Goal: Information Seeking & Learning: Learn about a topic

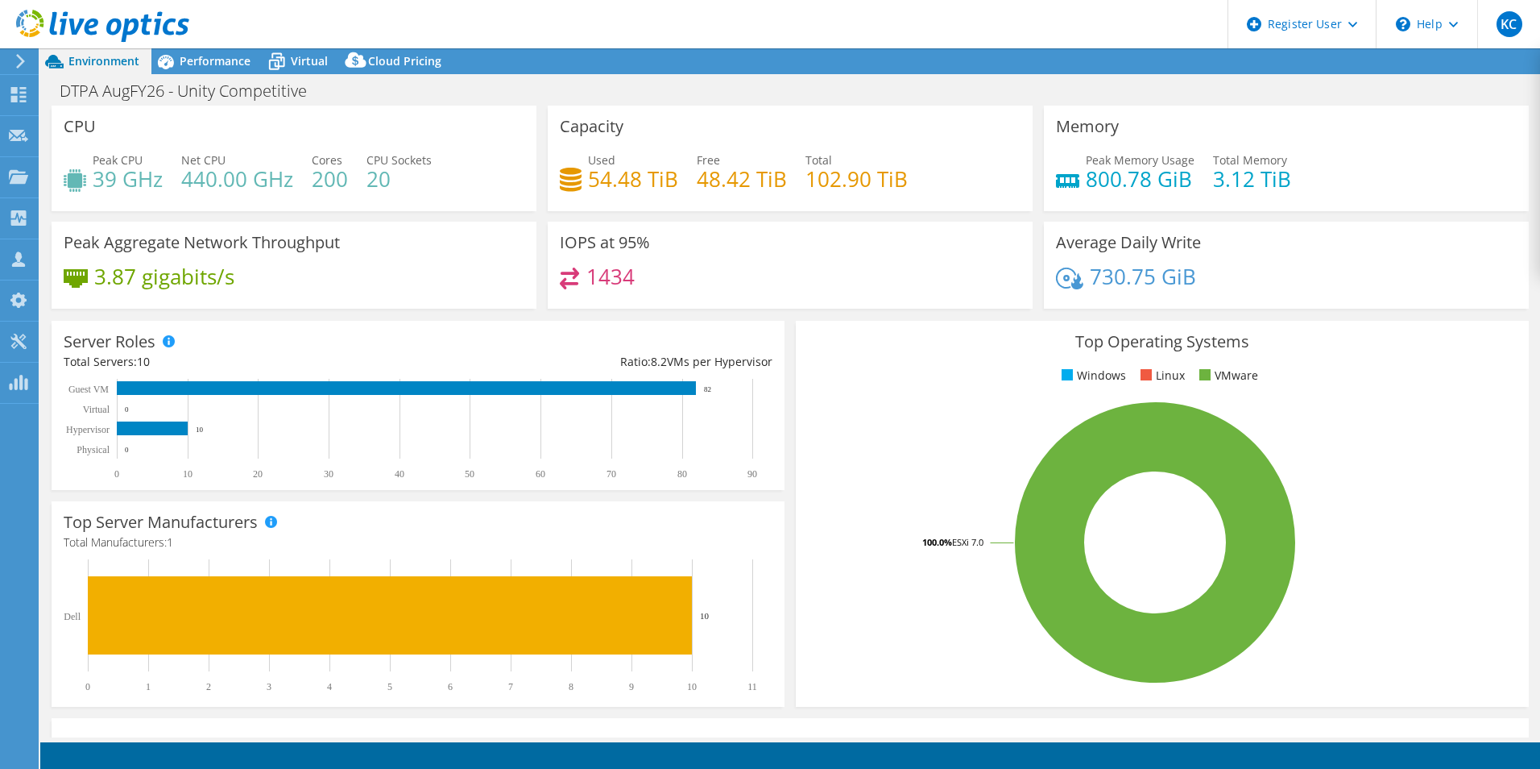
select select "USD"
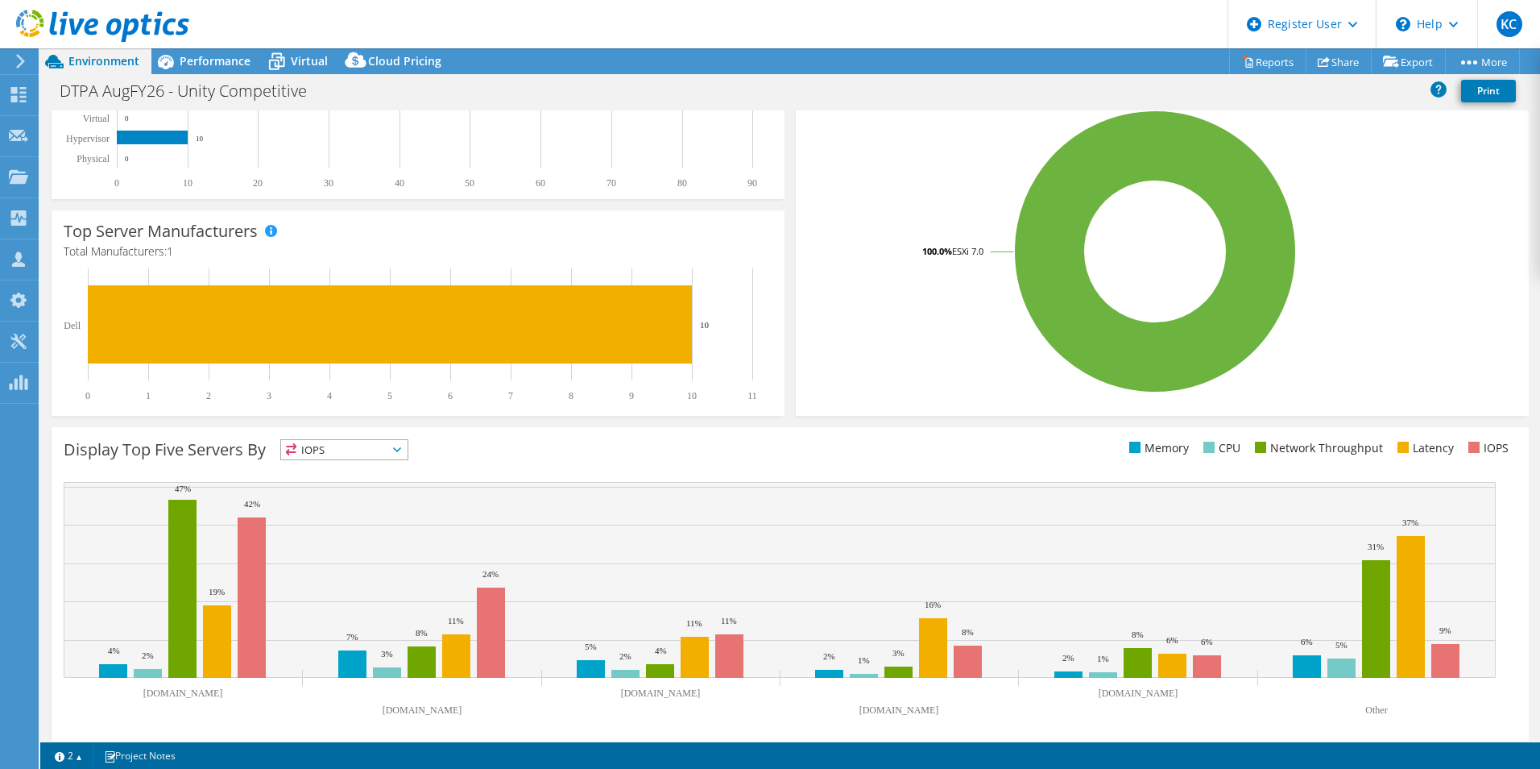
scroll to position [307, 0]
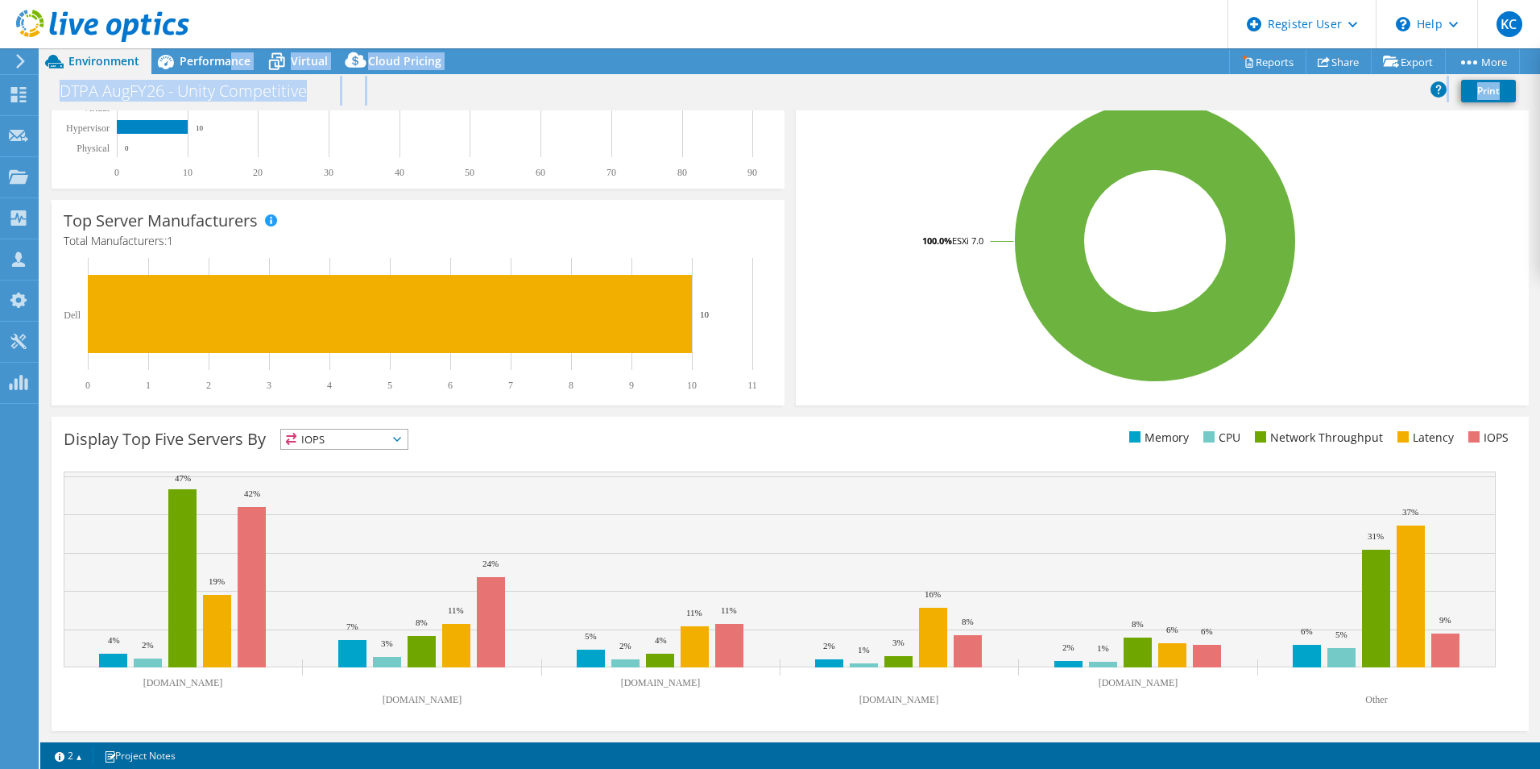
drag, startPoint x: 228, startPoint y: 64, endPoint x: 221, endPoint y: 131, distance: 67.3
click at [221, 126] on div "Project Actions Project Actions Reports Share Export vSAN ReadyNode Sizer" at bounding box center [790, 408] width 1500 height 720
click at [206, 56] on span "Performance" at bounding box center [215, 60] width 71 height 15
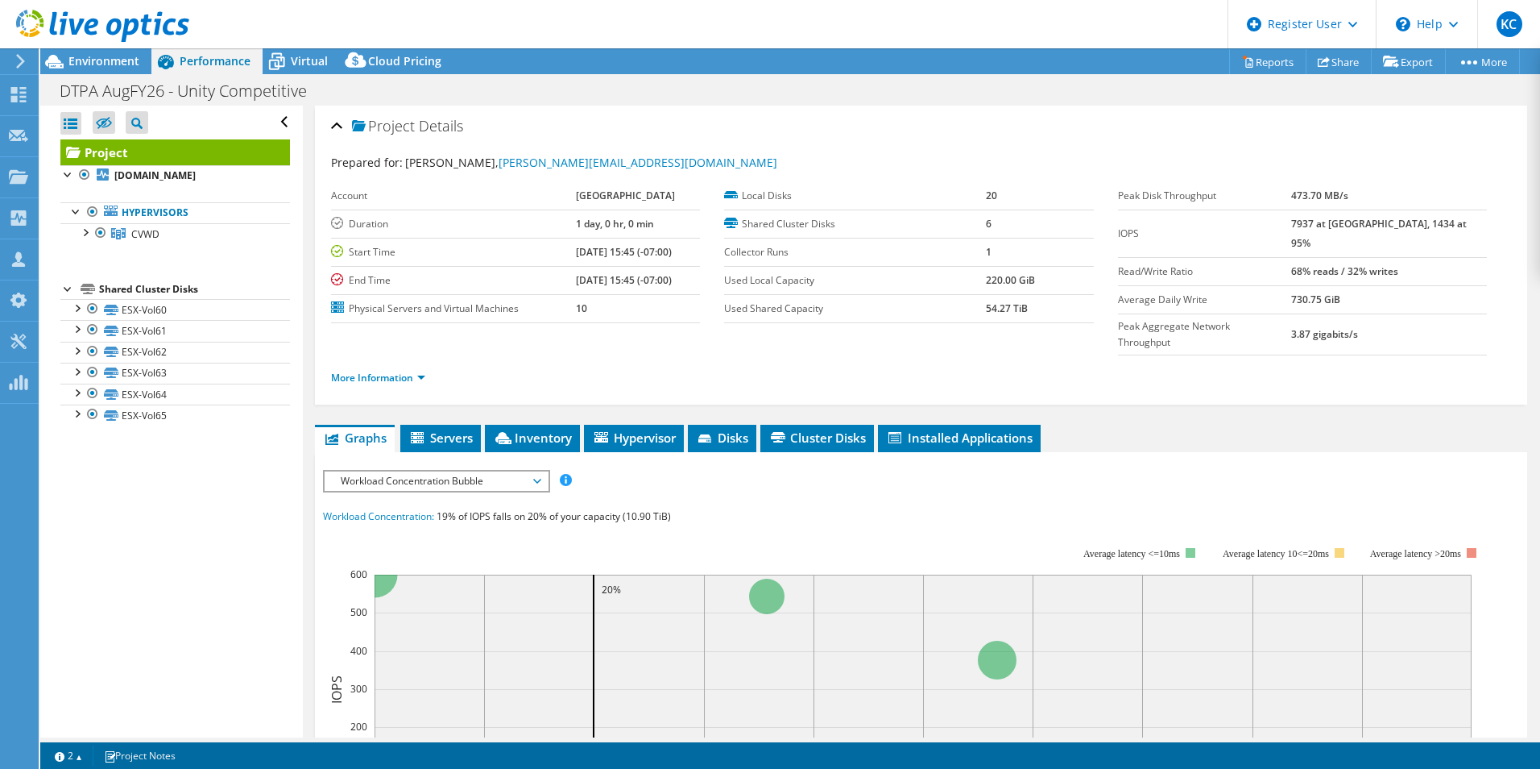
click at [433, 471] on span "Workload Concentration Bubble" at bounding box center [436, 480] width 207 height 19
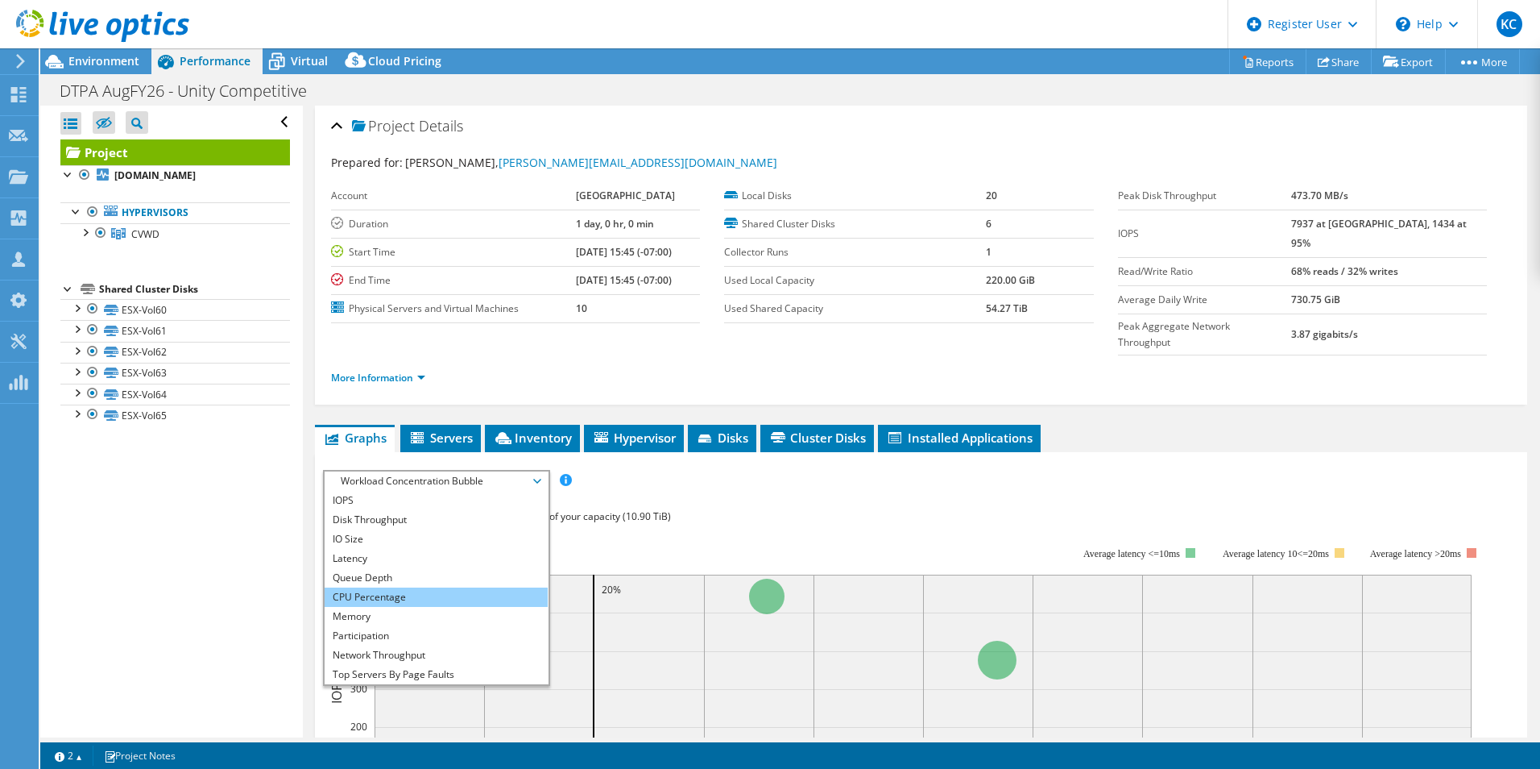
click at [429, 587] on li "CPU Percentage" at bounding box center [436, 596] width 223 height 19
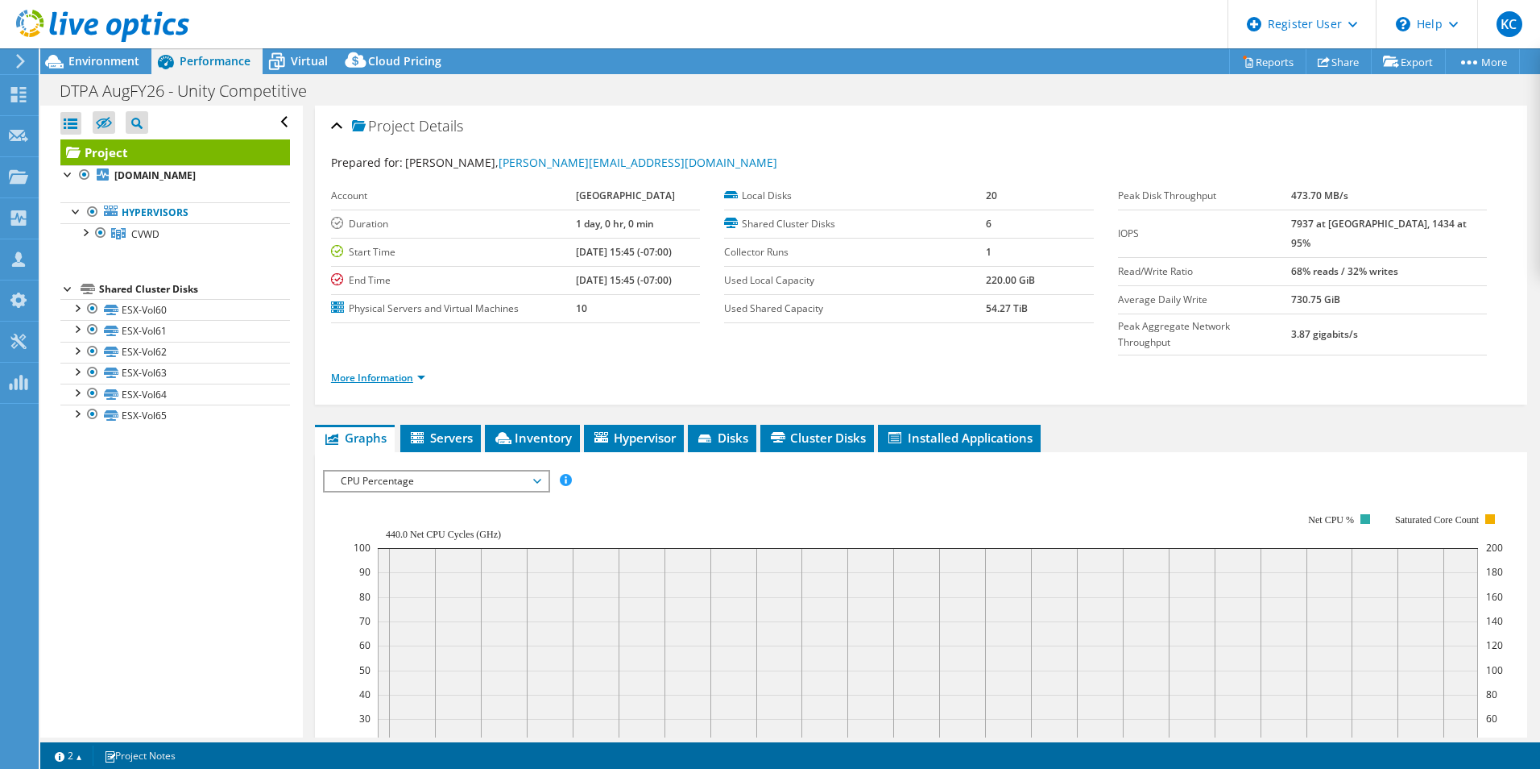
click at [404, 371] on link "More Information" at bounding box center [378, 378] width 94 height 14
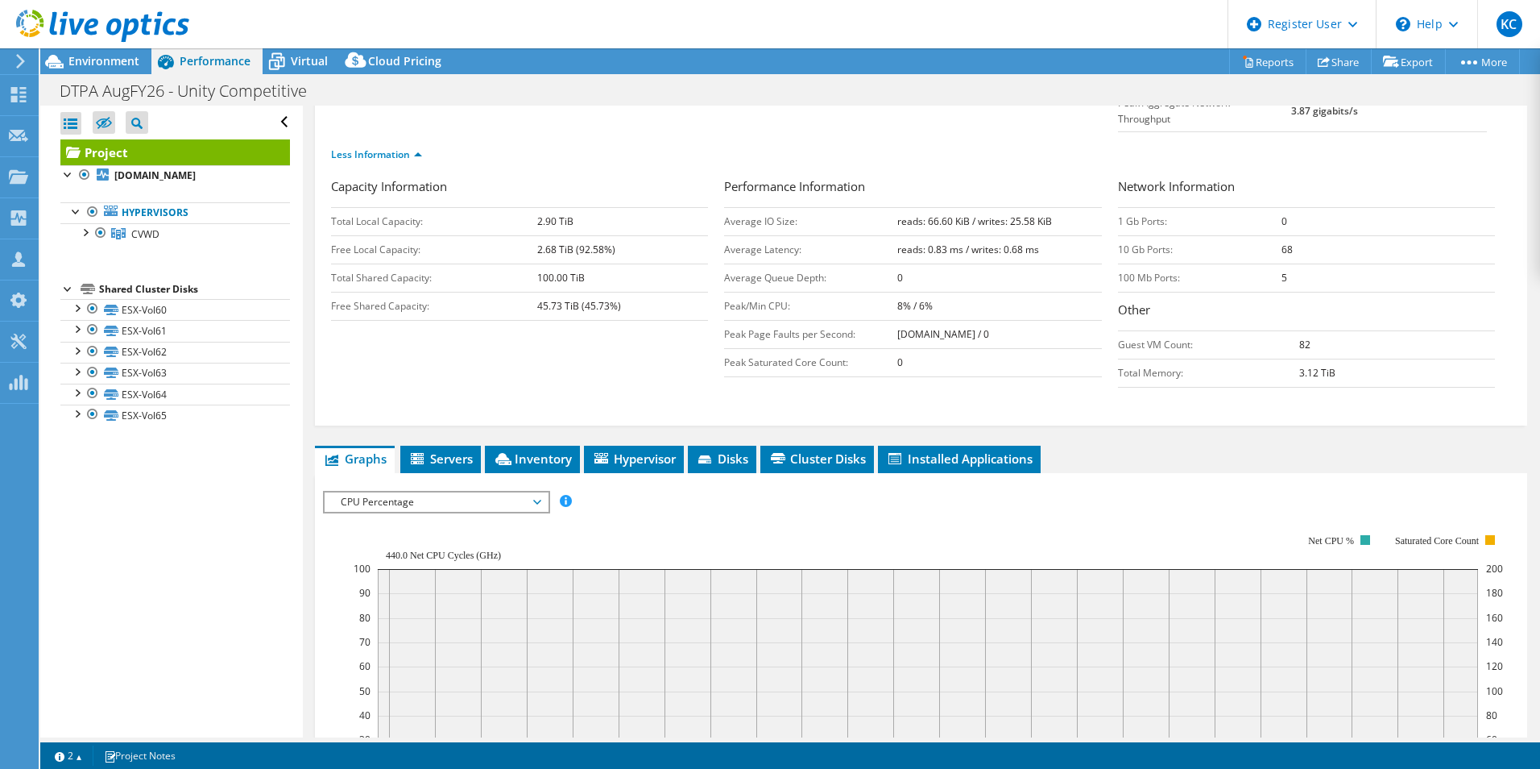
scroll to position [242, 0]
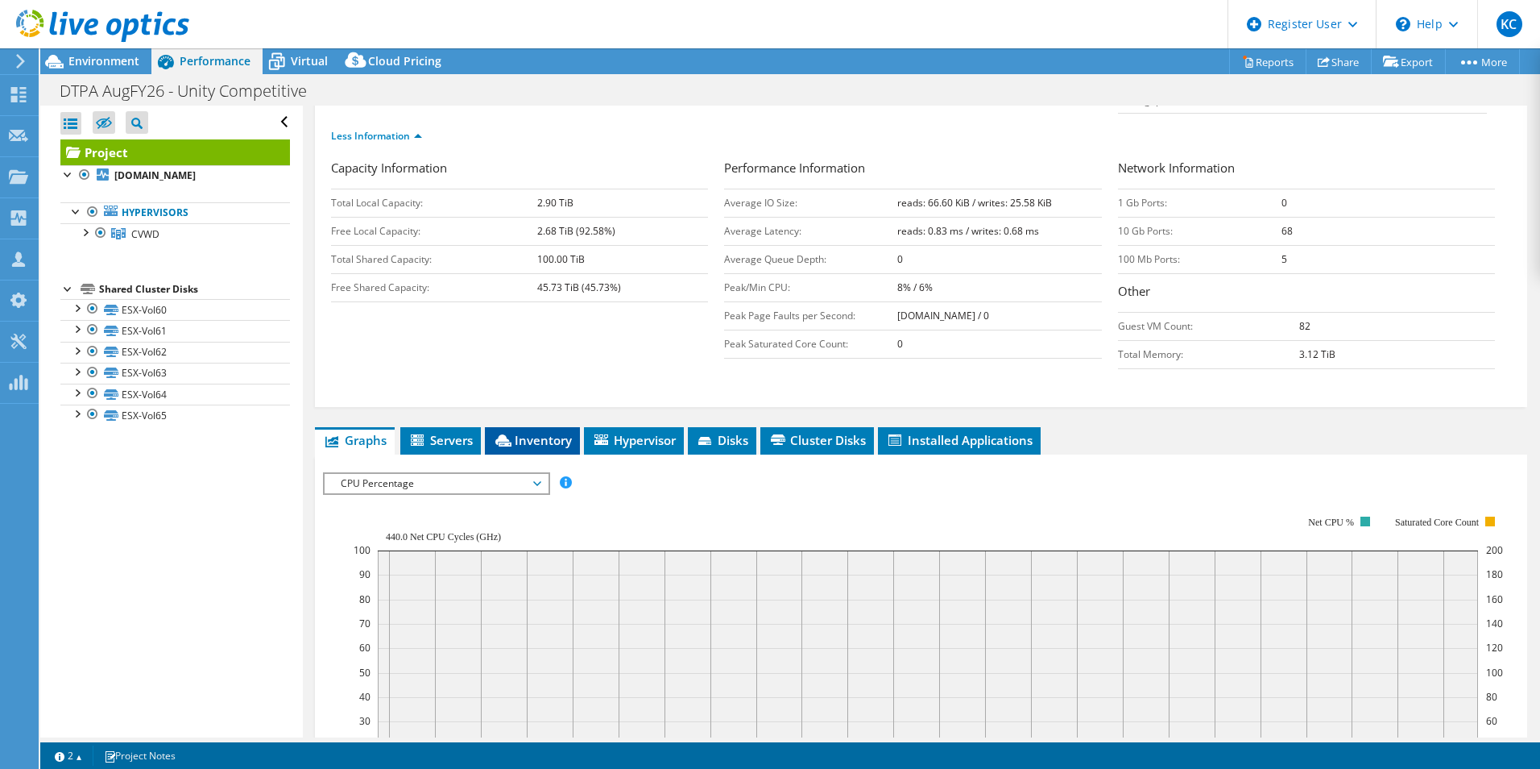
click at [527, 432] on span "Inventory" at bounding box center [532, 440] width 79 height 16
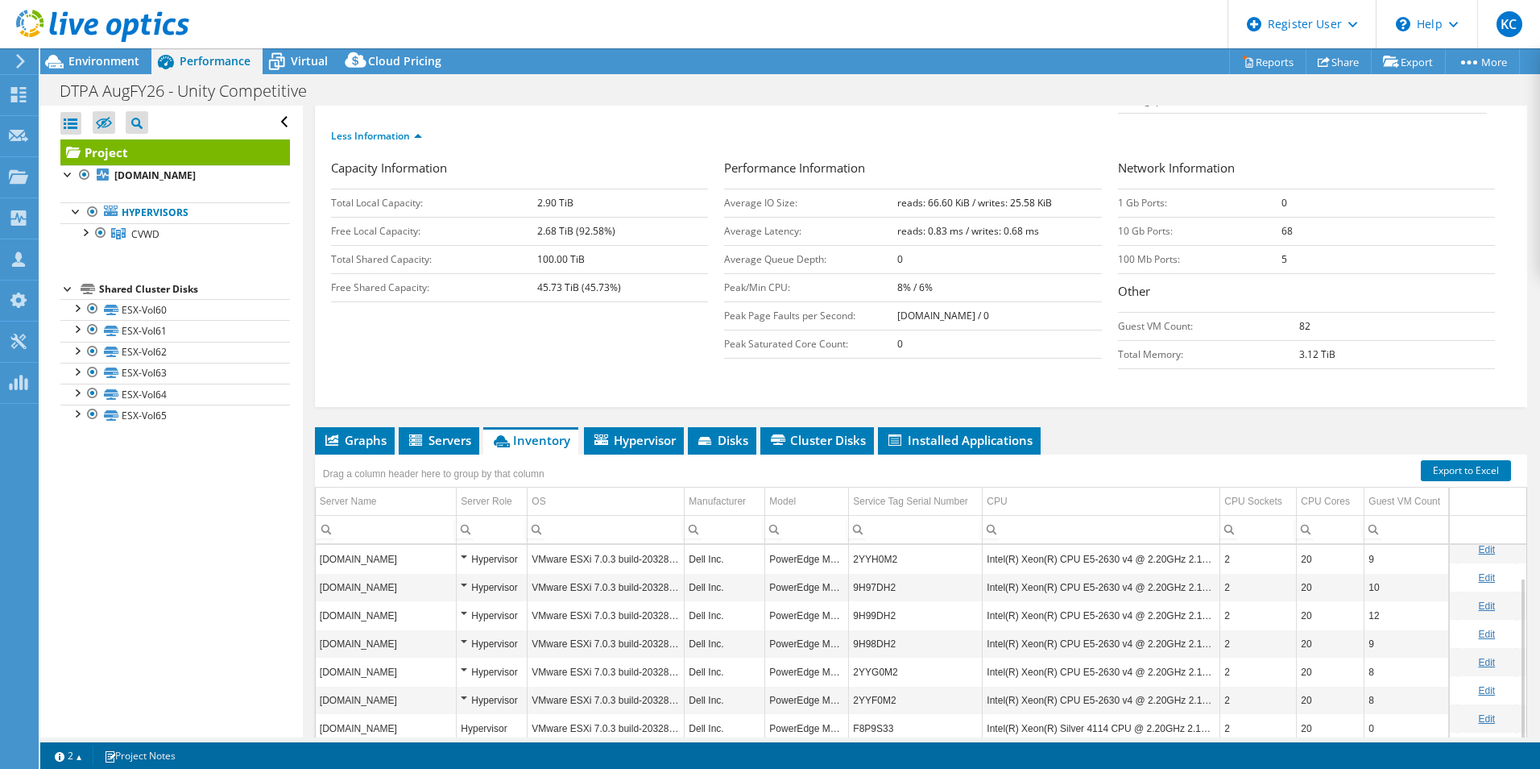
scroll to position [330, 0]
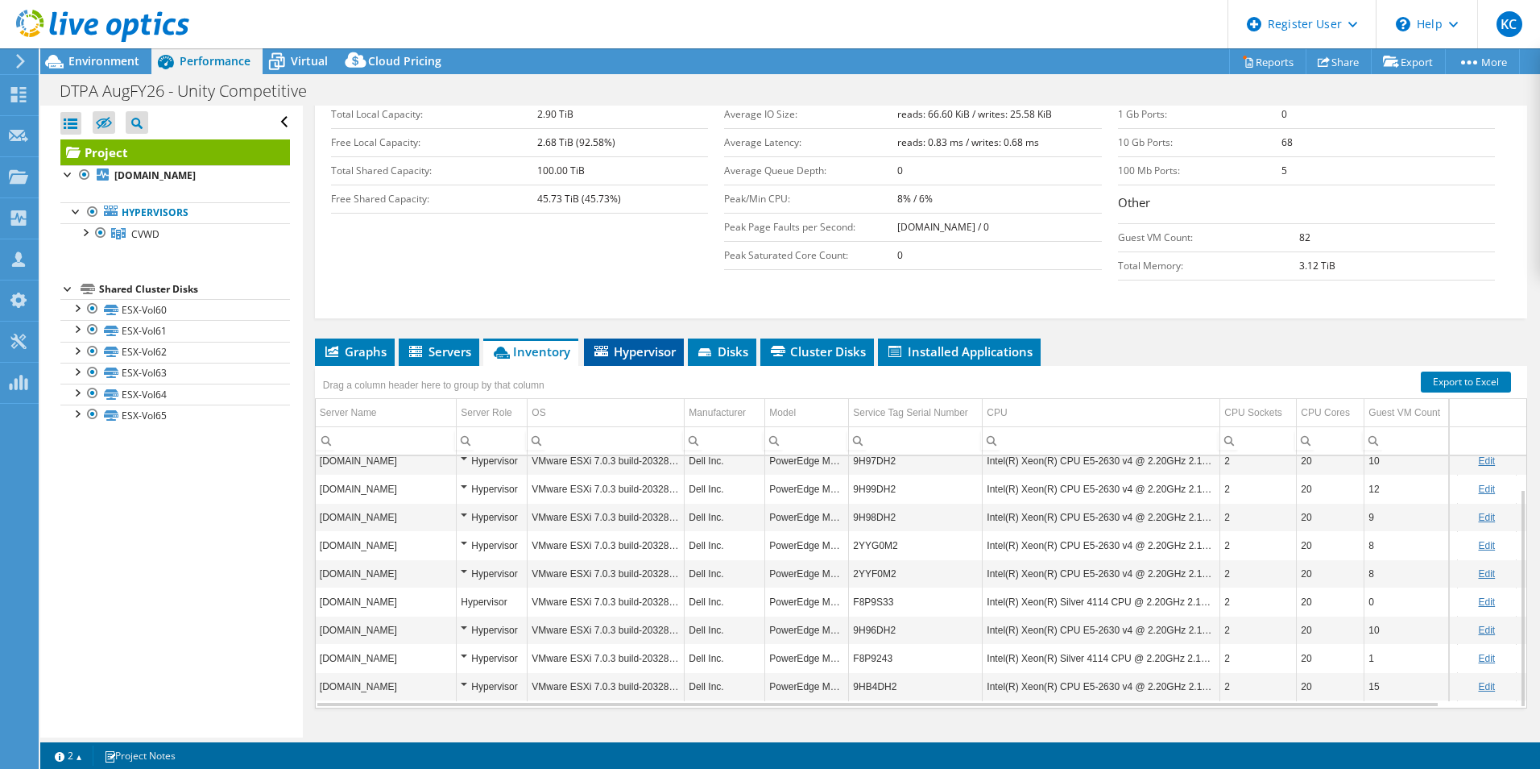
click at [646, 338] on li "Hypervisor" at bounding box center [634, 351] width 100 height 27
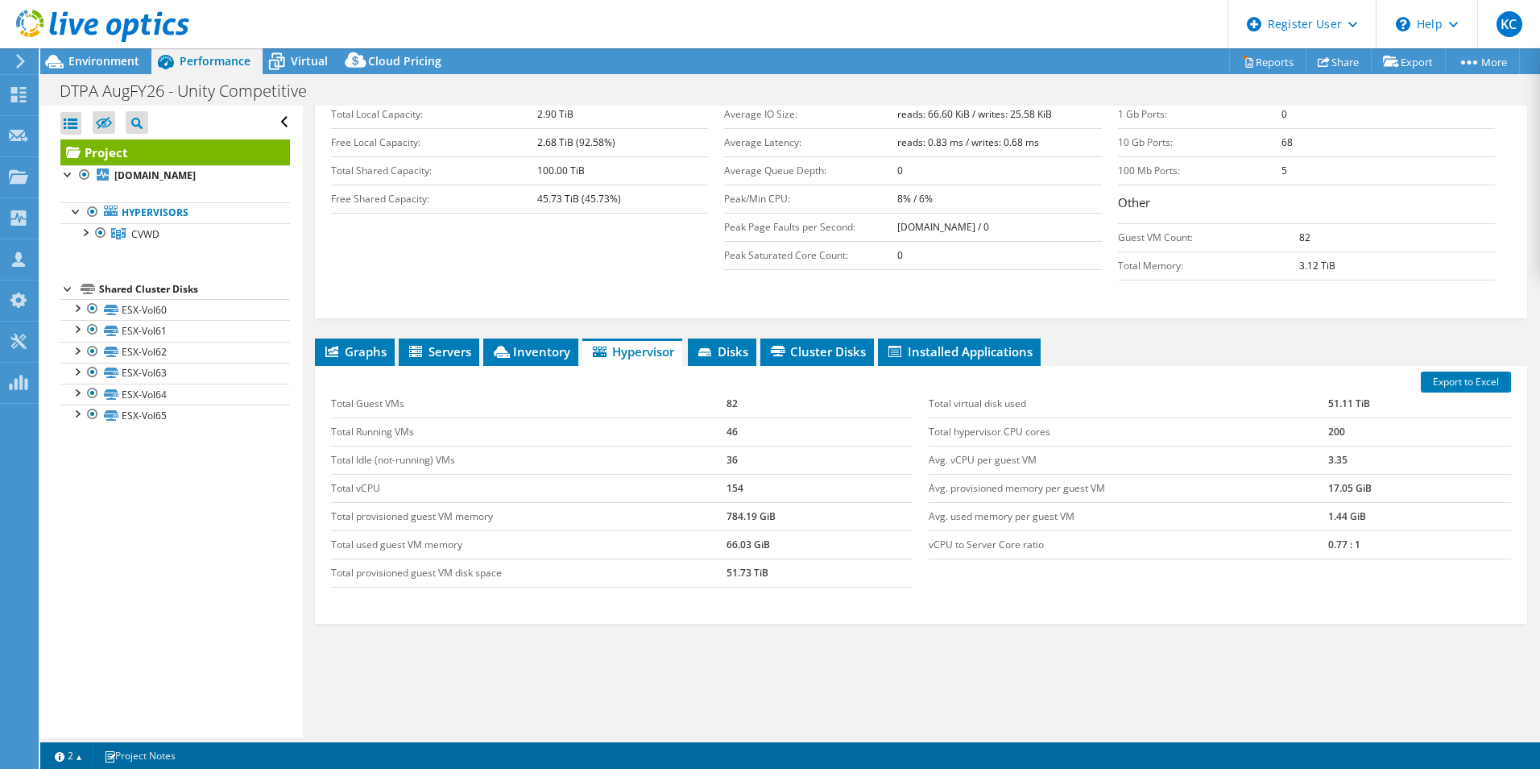
click at [935, 304] on div "Project Details Prepared for: Mike Bogin, mikebo@cvwdwater.com Account City of …" at bounding box center [921, 272] width 1237 height 994
click at [934, 343] on span "Installed Applications" at bounding box center [959, 351] width 147 height 16
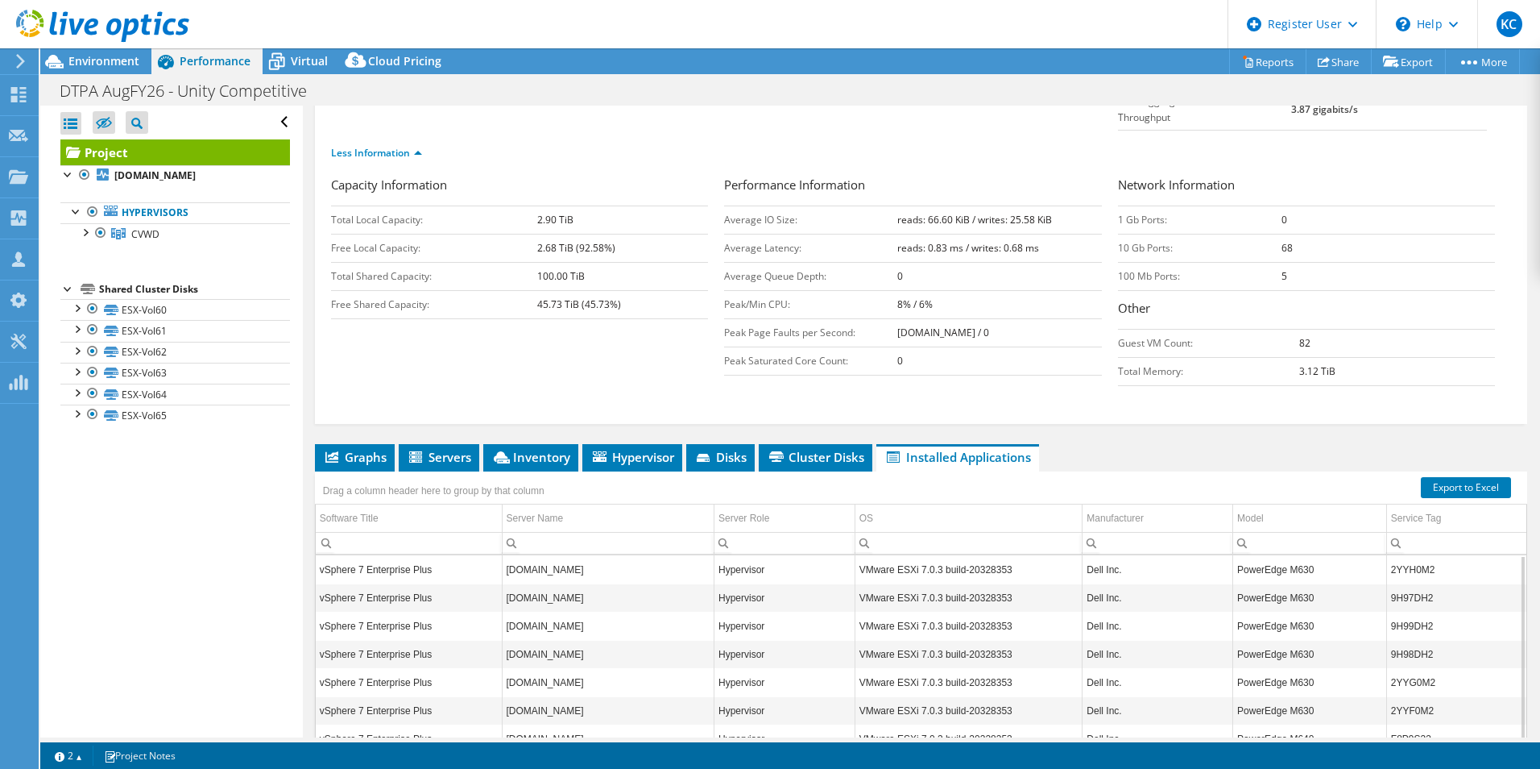
scroll to position [89, 0]
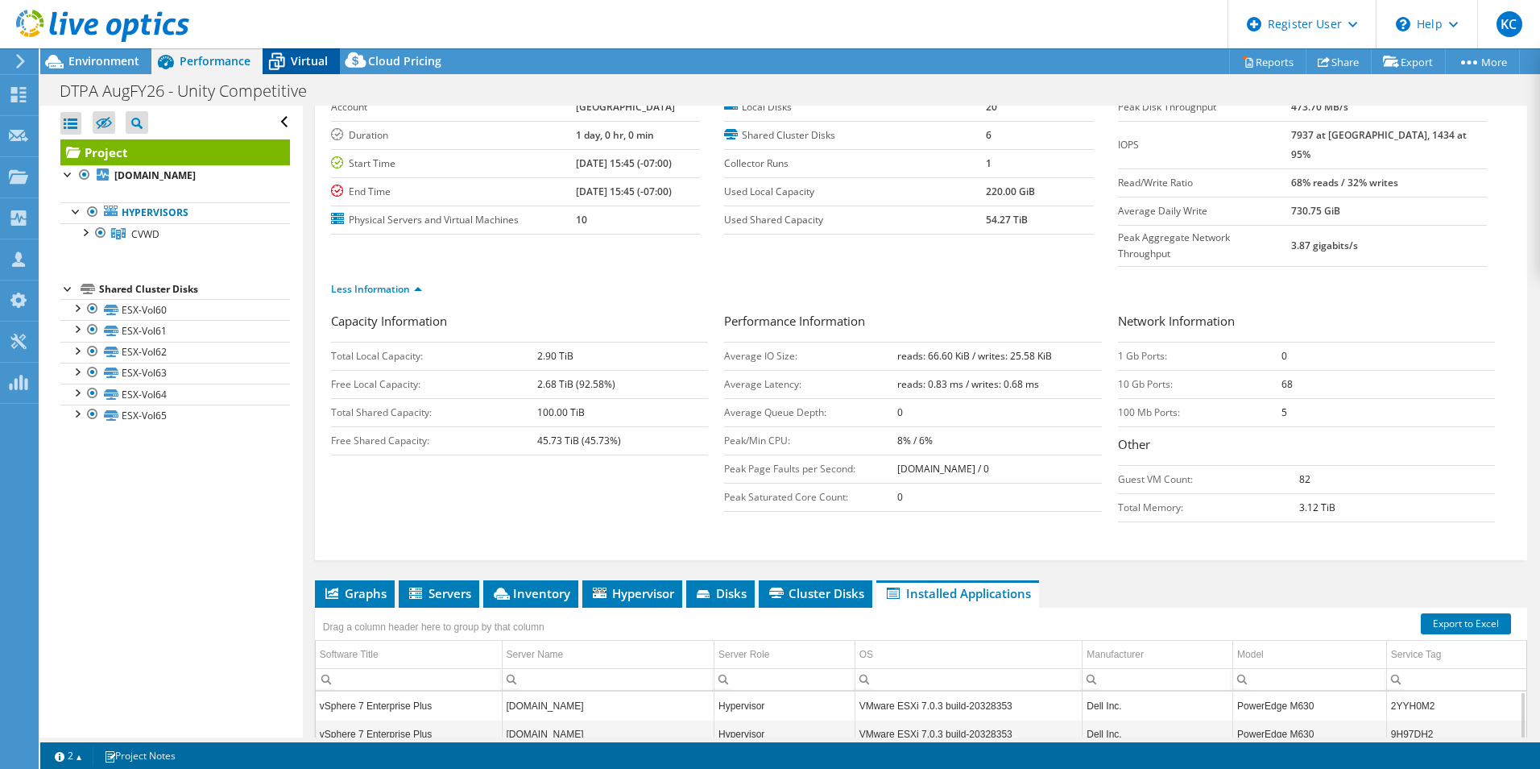
click at [295, 65] on span "Virtual" at bounding box center [309, 60] width 37 height 15
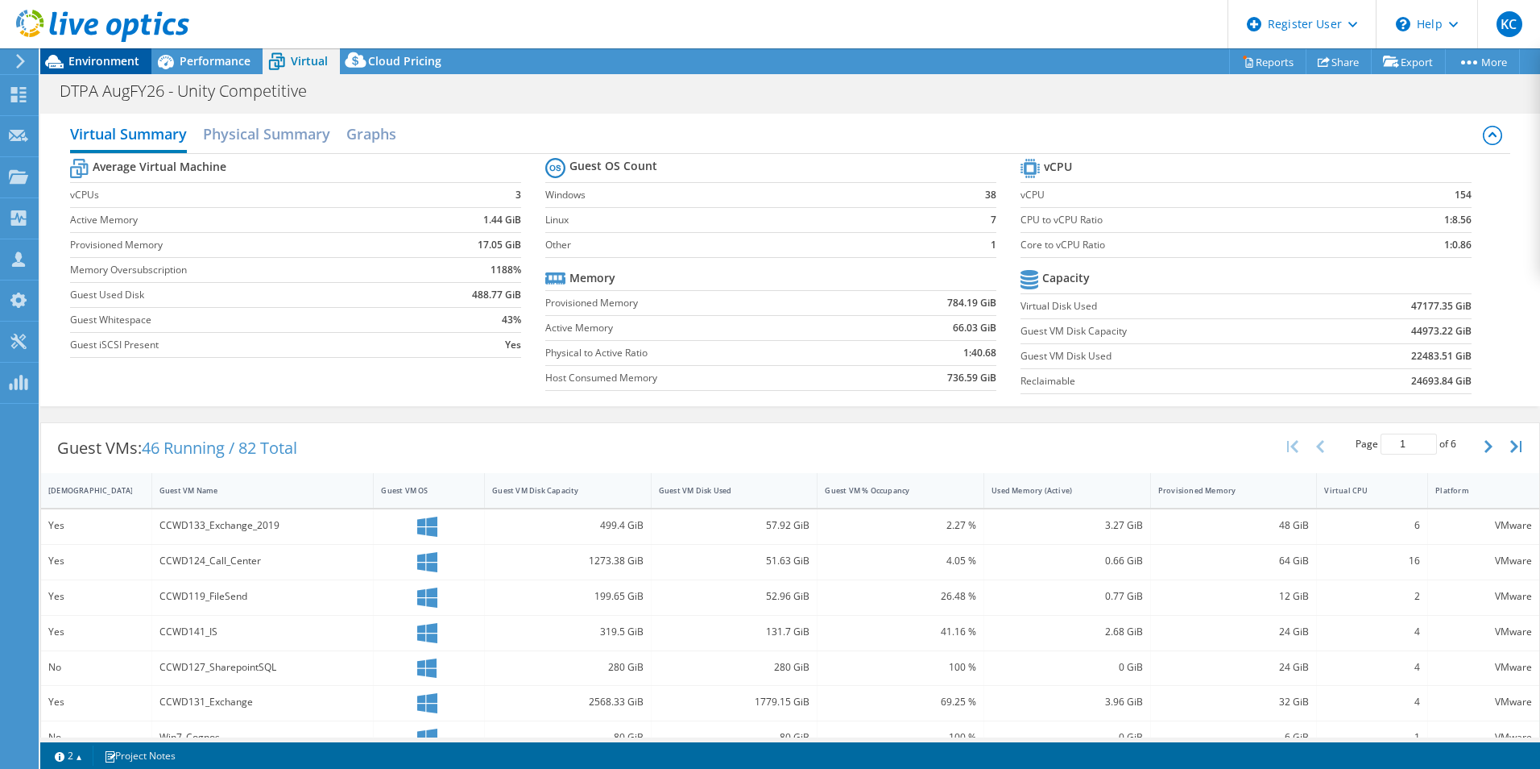
click at [83, 58] on span "Environment" at bounding box center [103, 60] width 71 height 15
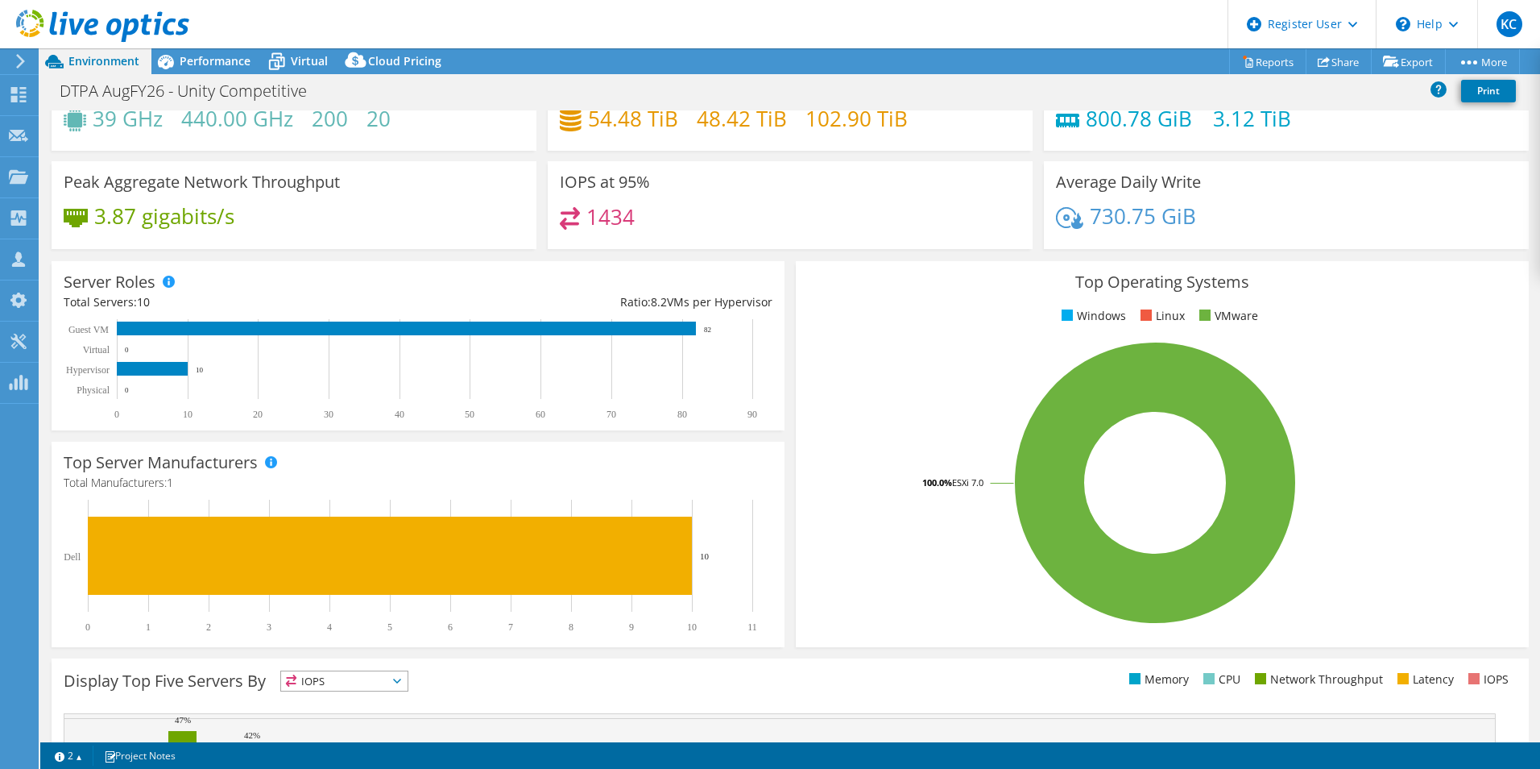
scroll to position [0, 0]
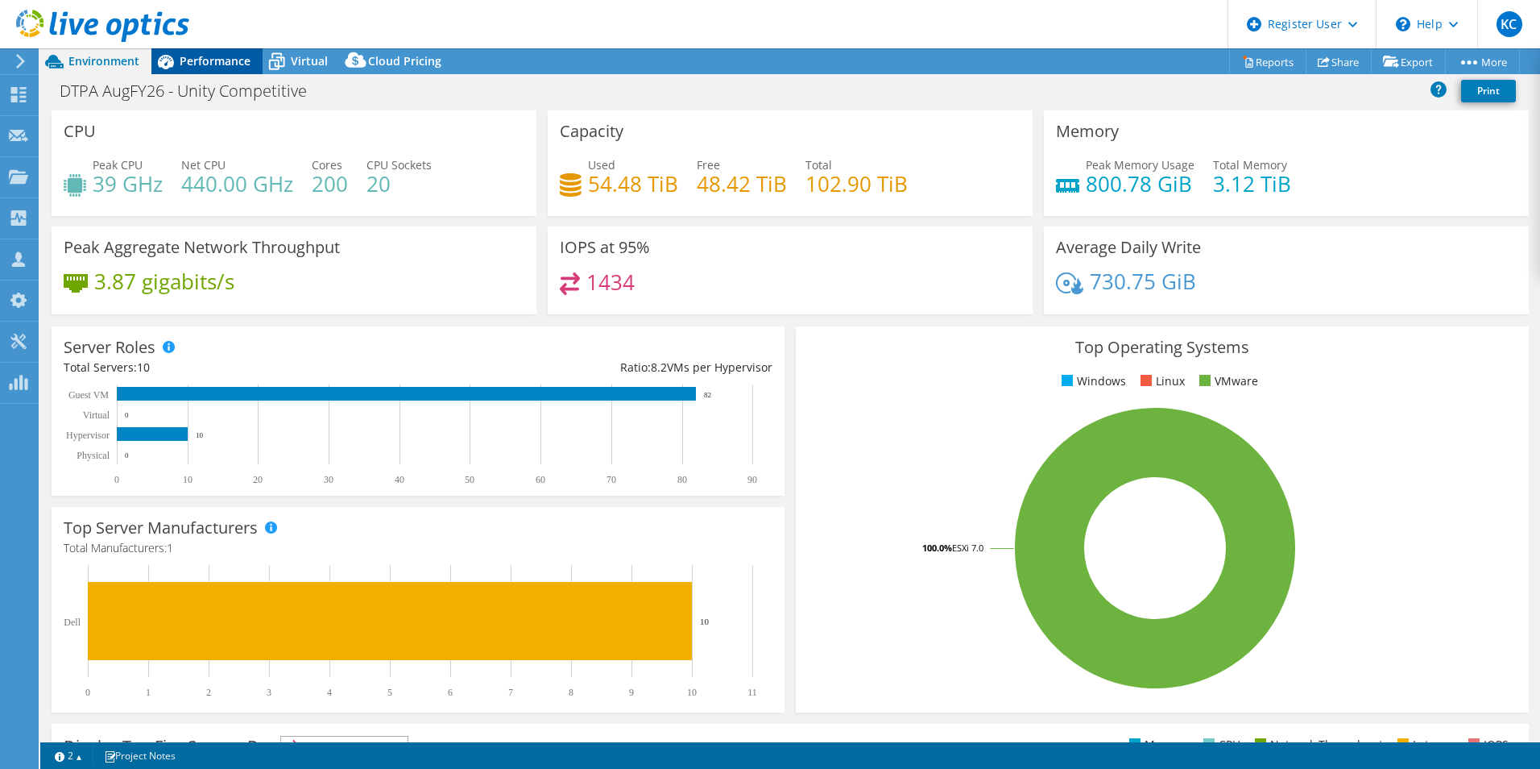
click at [177, 63] on icon at bounding box center [165, 62] width 28 height 28
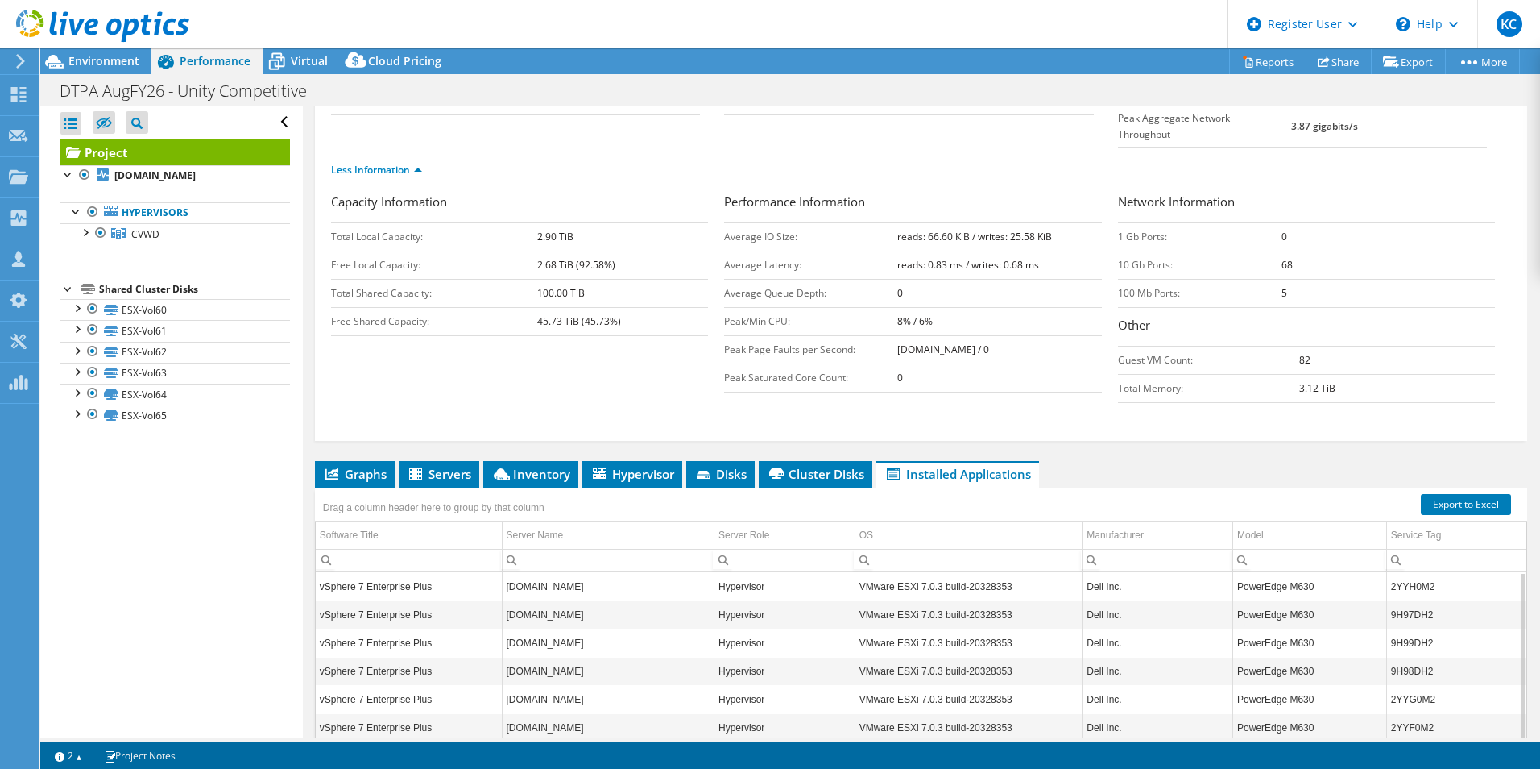
scroll to position [330, 0]
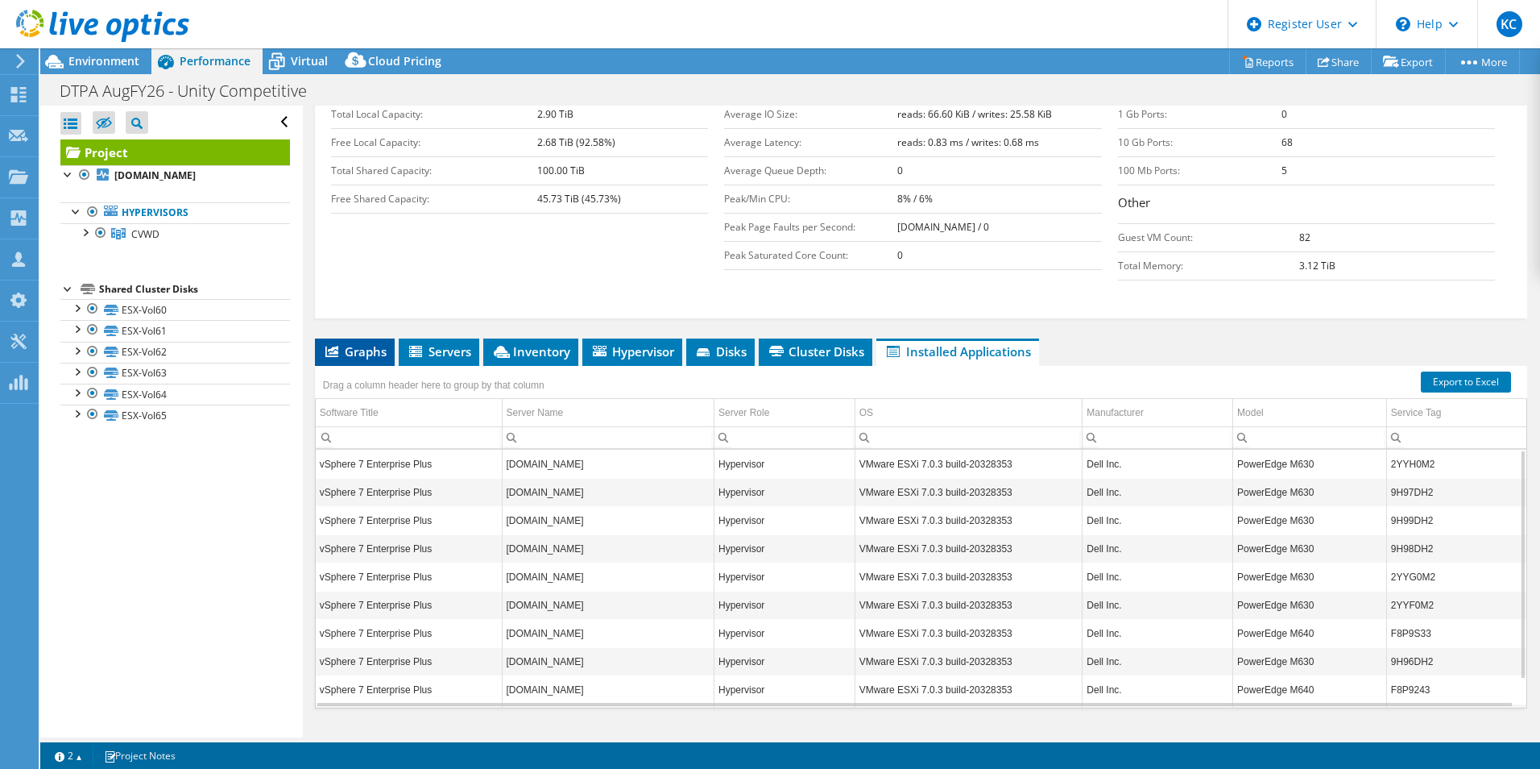
click at [362, 343] on span "Graphs" at bounding box center [355, 351] width 64 height 16
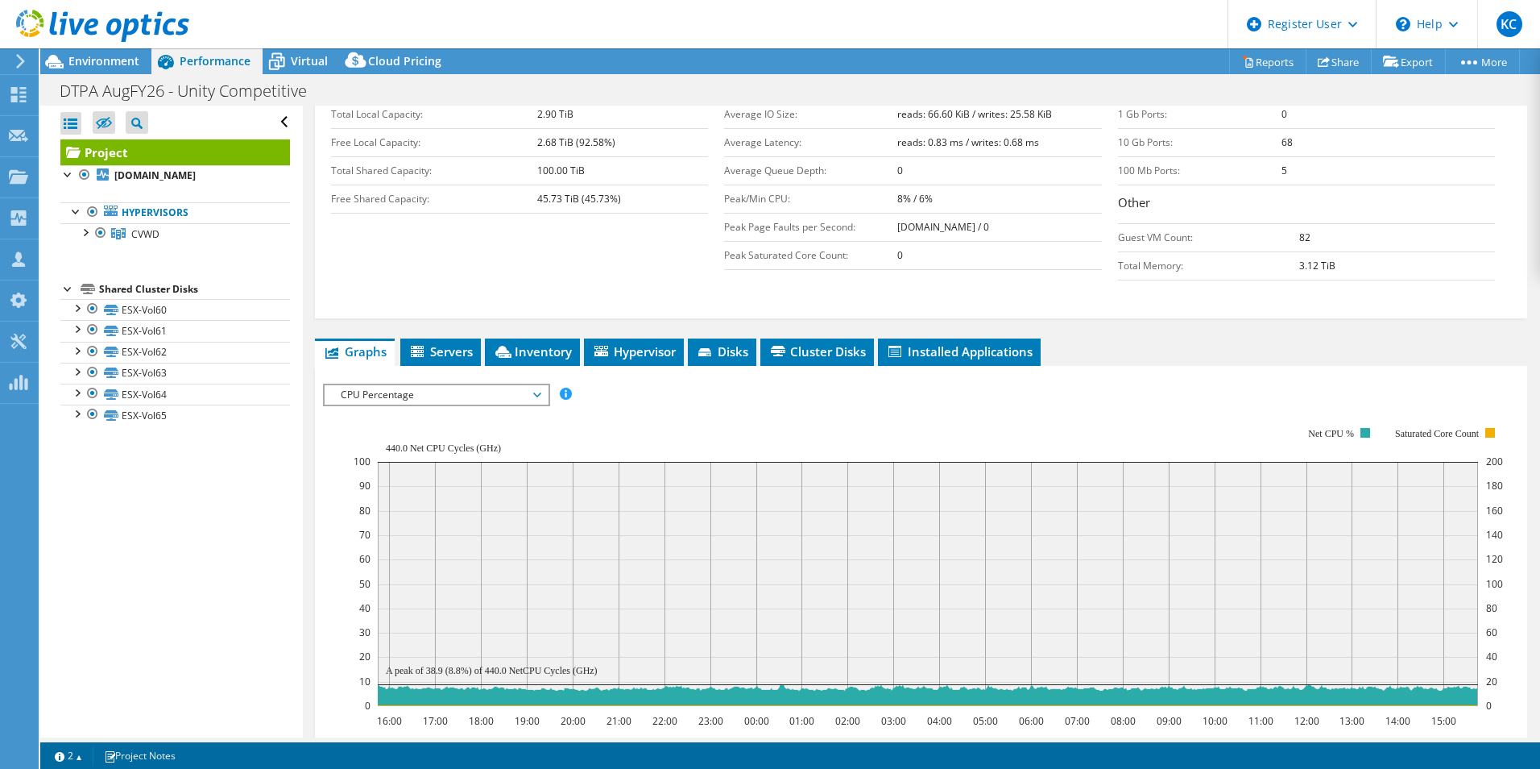
click at [453, 385] on span "CPU Percentage" at bounding box center [436, 394] width 207 height 19
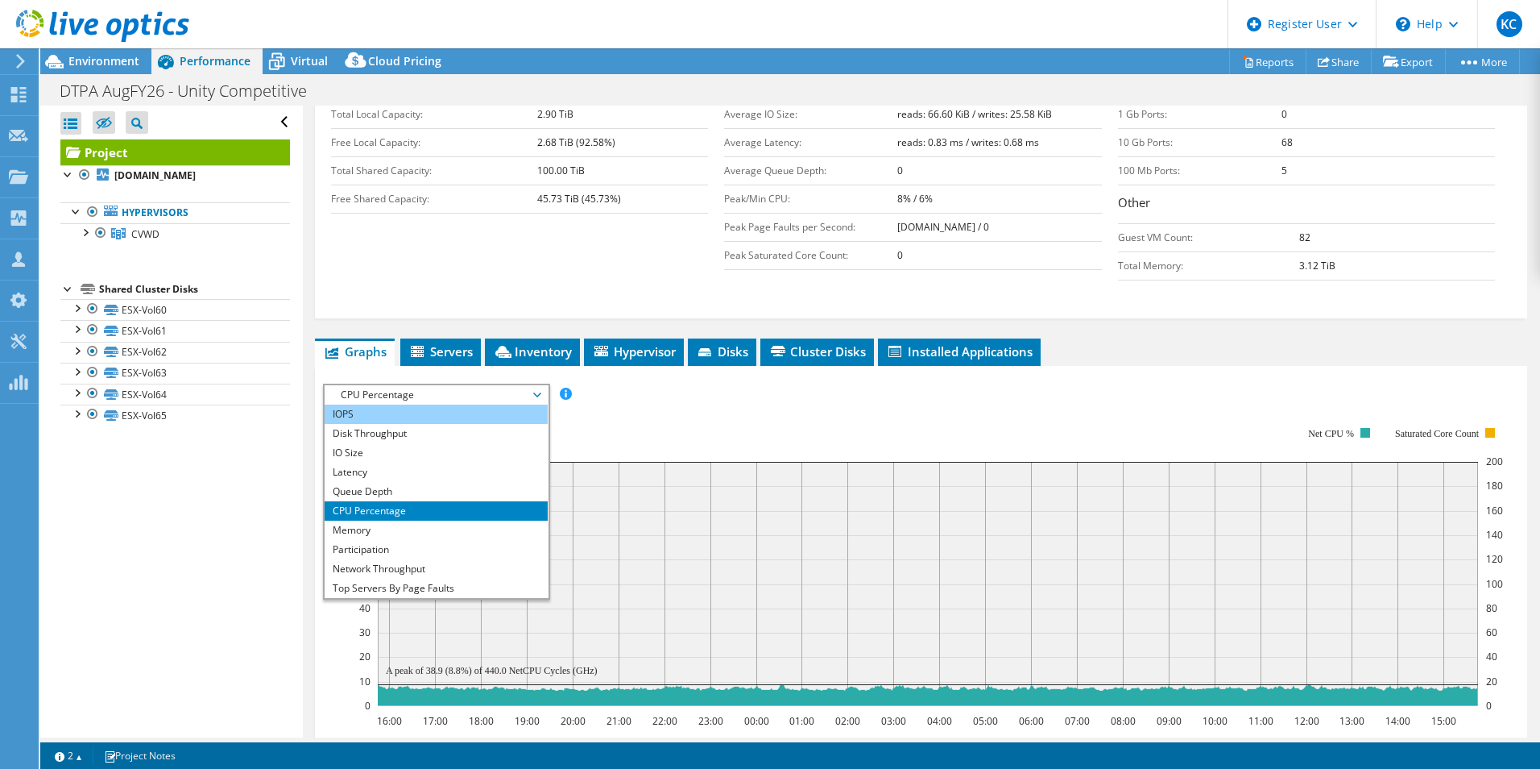
click at [436, 404] on li "IOPS" at bounding box center [436, 413] width 223 height 19
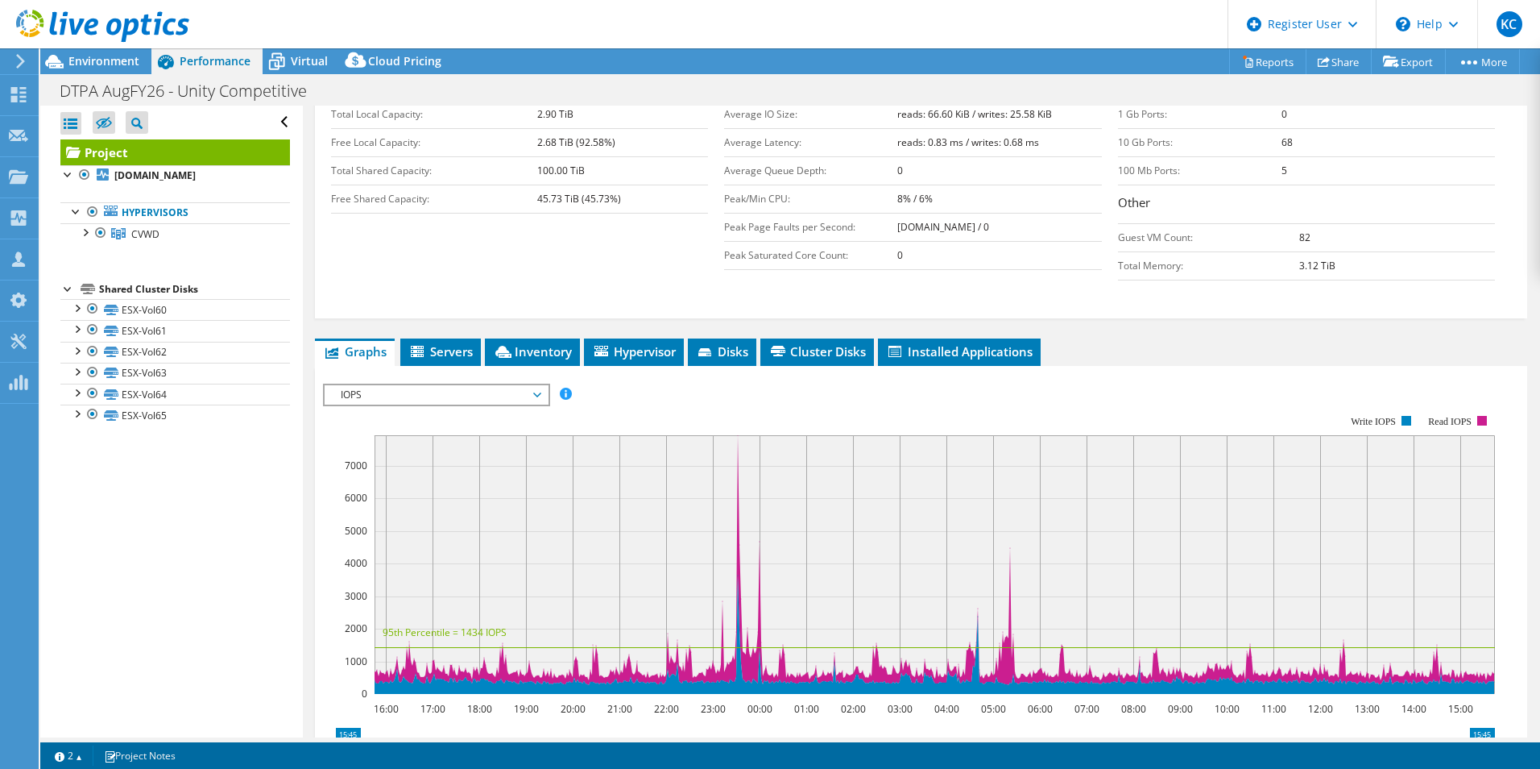
click at [476, 385] on span "IOPS" at bounding box center [436, 394] width 207 height 19
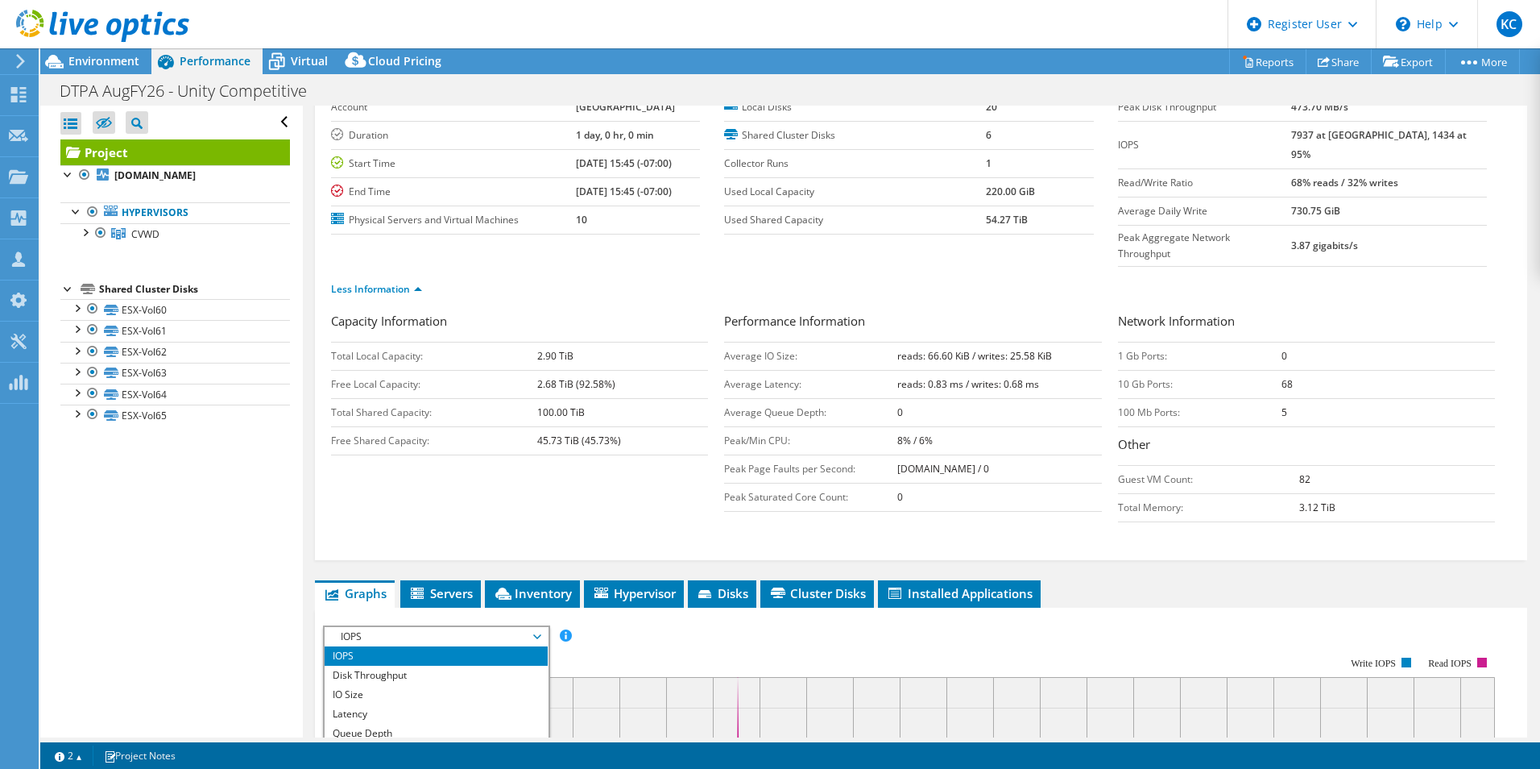
scroll to position [250, 0]
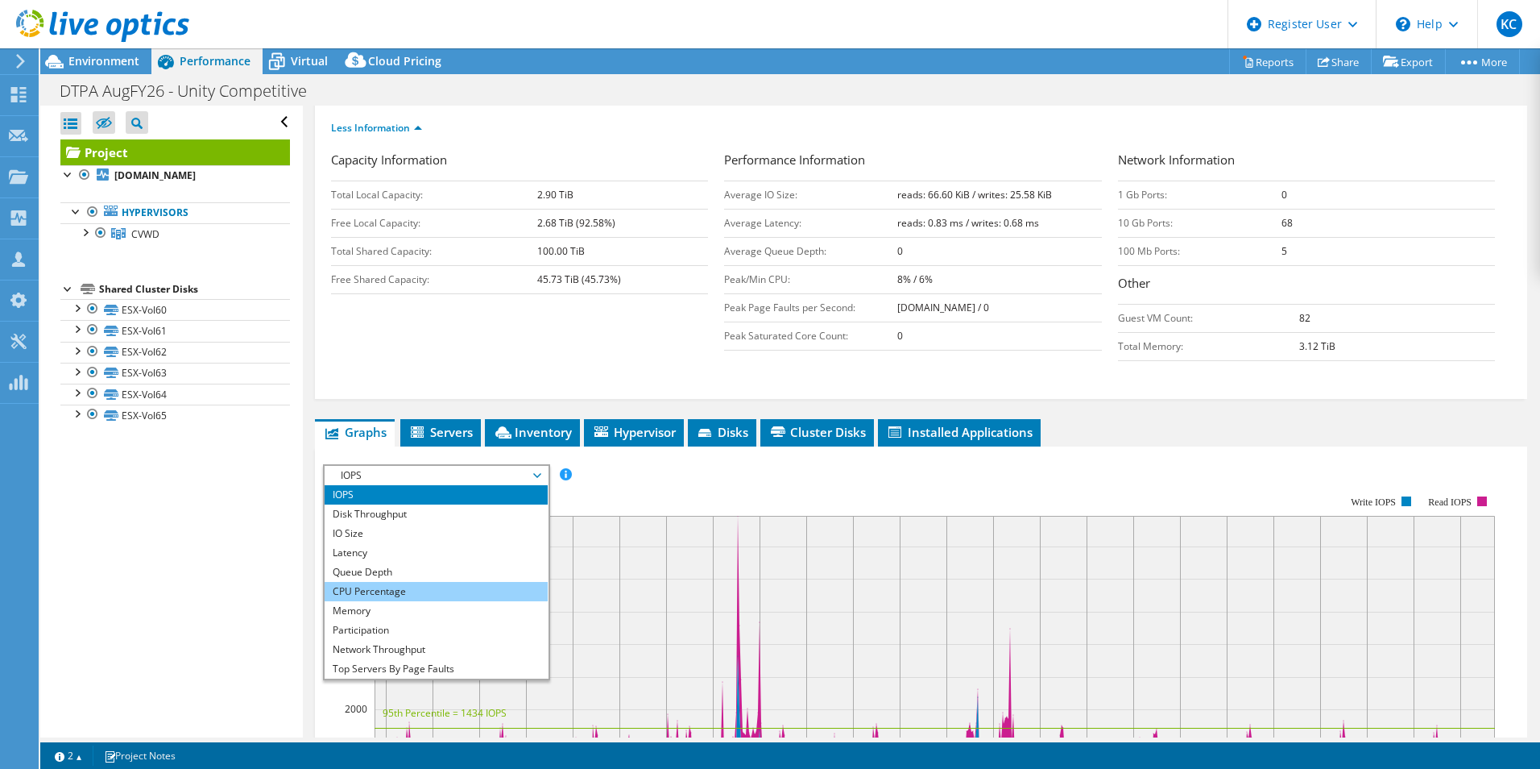
click at [446, 582] on li "CPU Percentage" at bounding box center [436, 591] width 223 height 19
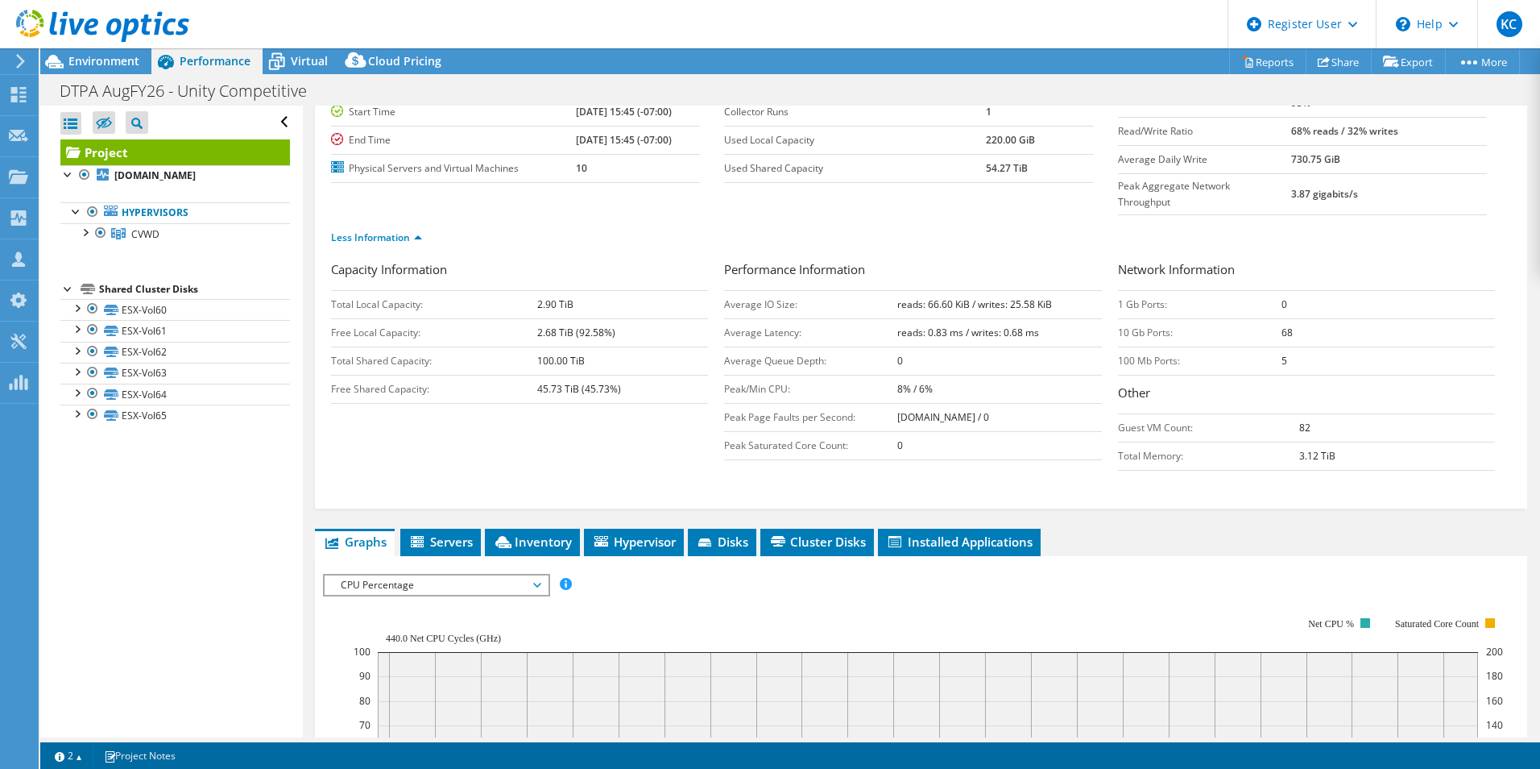
scroll to position [0, 0]
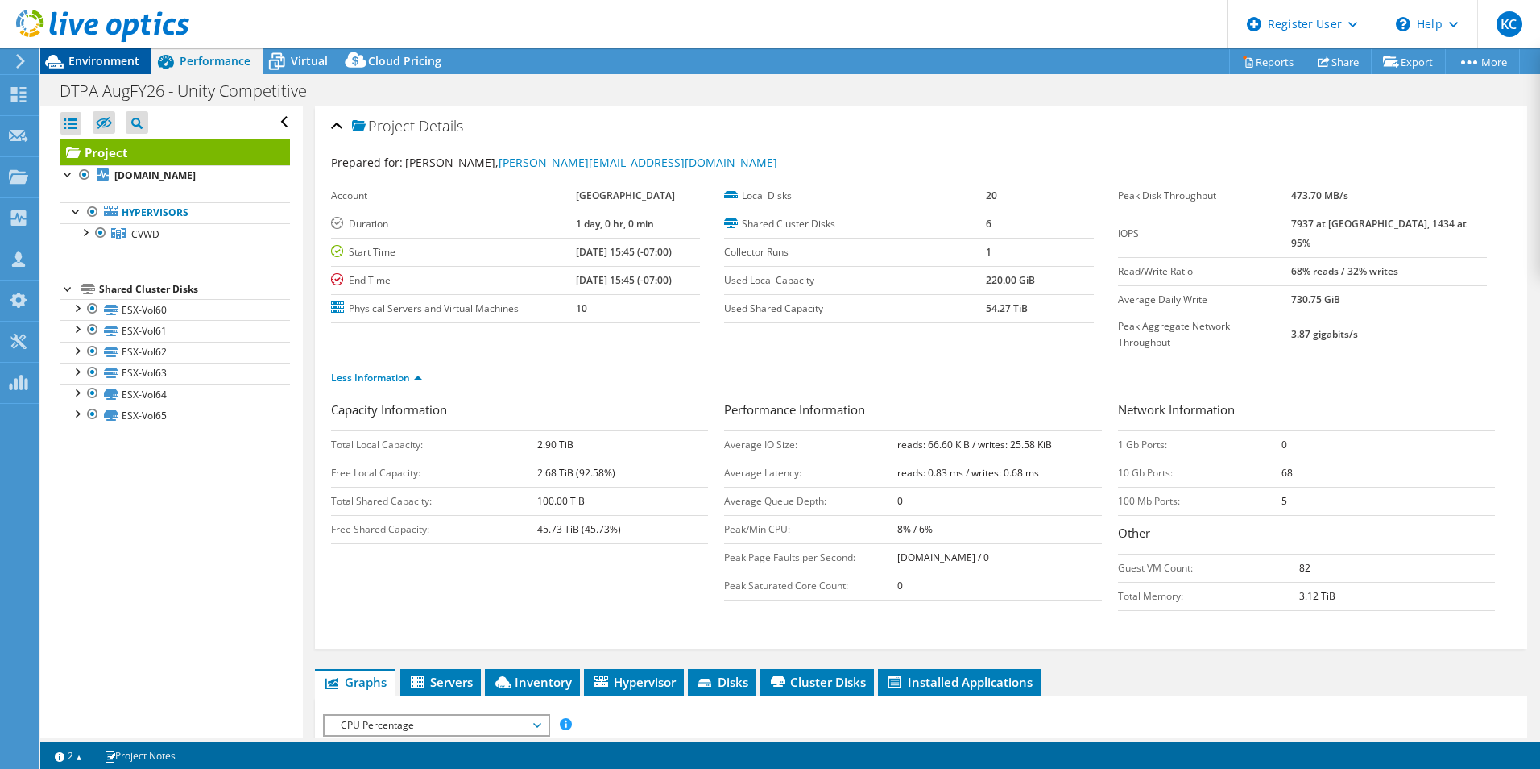
click at [85, 70] on div "Environment" at bounding box center [95, 61] width 111 height 26
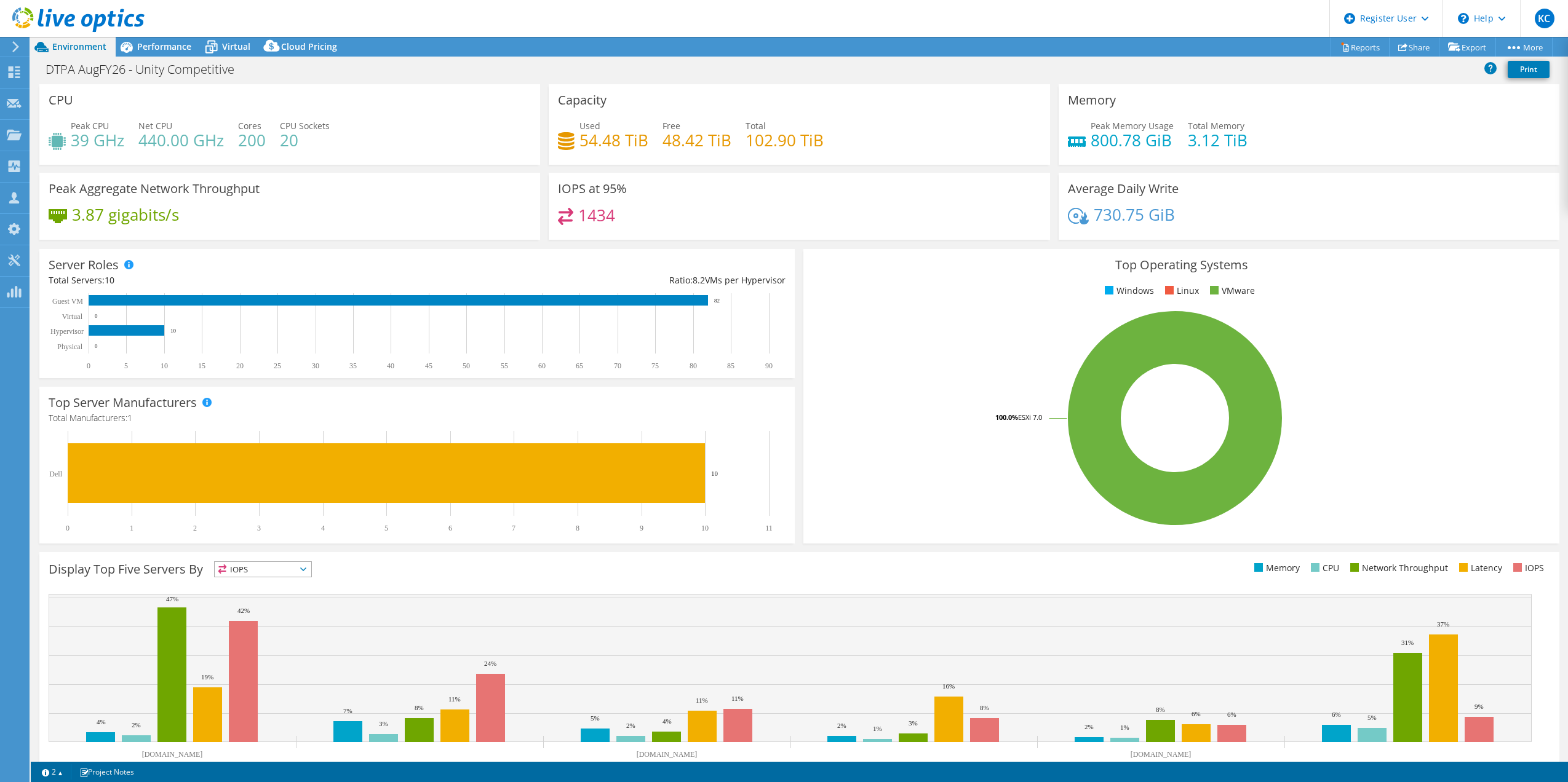
select select "USD"
